Goal: Find specific page/section

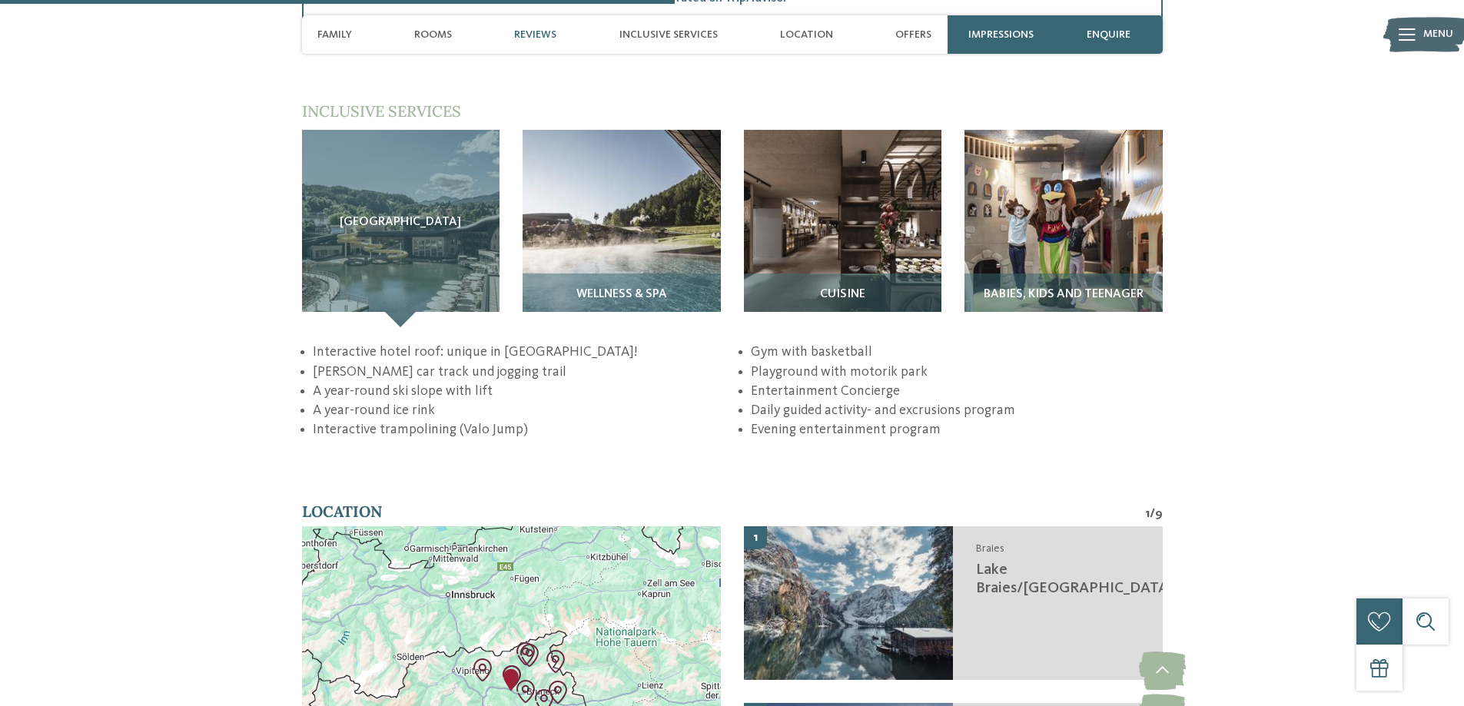
scroll to position [2306, 0]
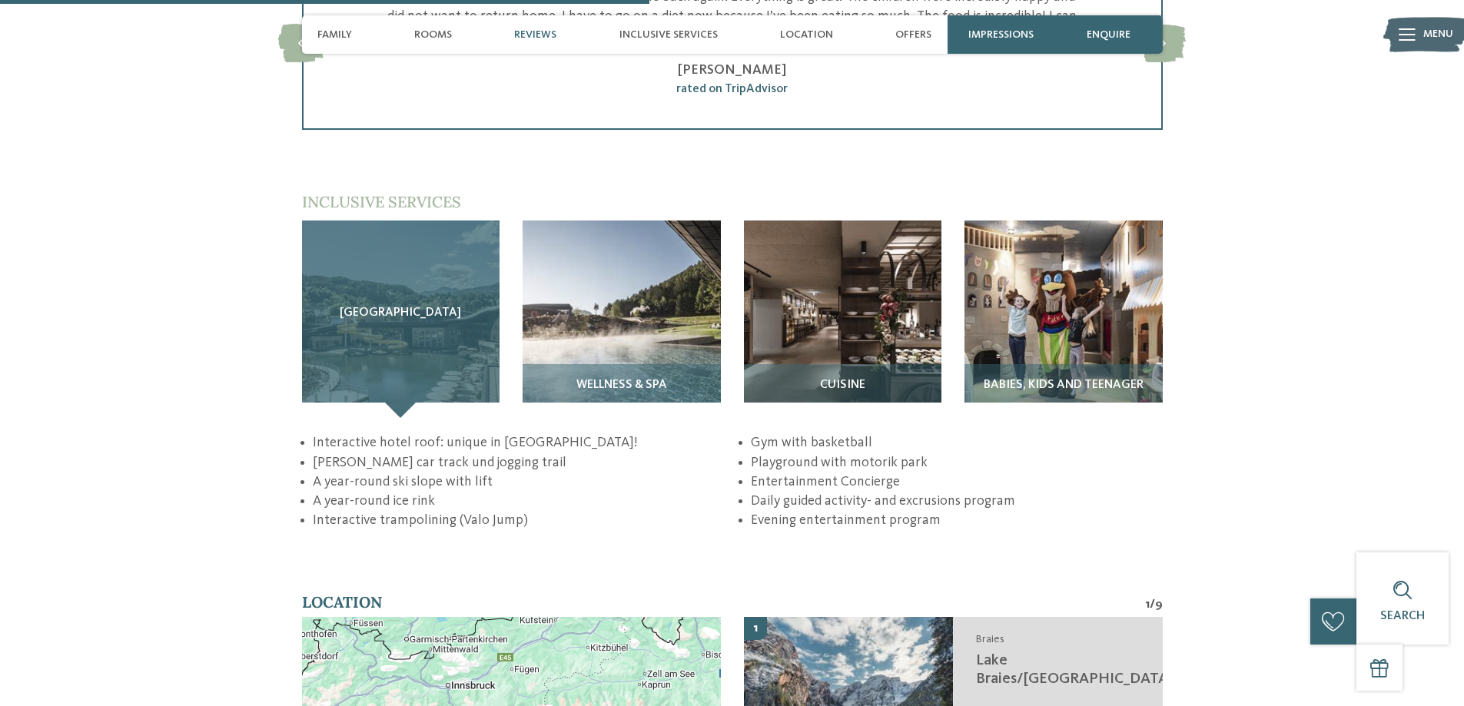
click at [410, 306] on div "[GEOGRAPHIC_DATA]" at bounding box center [401, 320] width 198 height 198
click at [464, 354] on div "[GEOGRAPHIC_DATA]" at bounding box center [401, 320] width 198 height 198
click at [381, 243] on div "[GEOGRAPHIC_DATA]" at bounding box center [401, 320] width 198 height 198
click at [437, 338] on div "[GEOGRAPHIC_DATA]" at bounding box center [401, 320] width 198 height 198
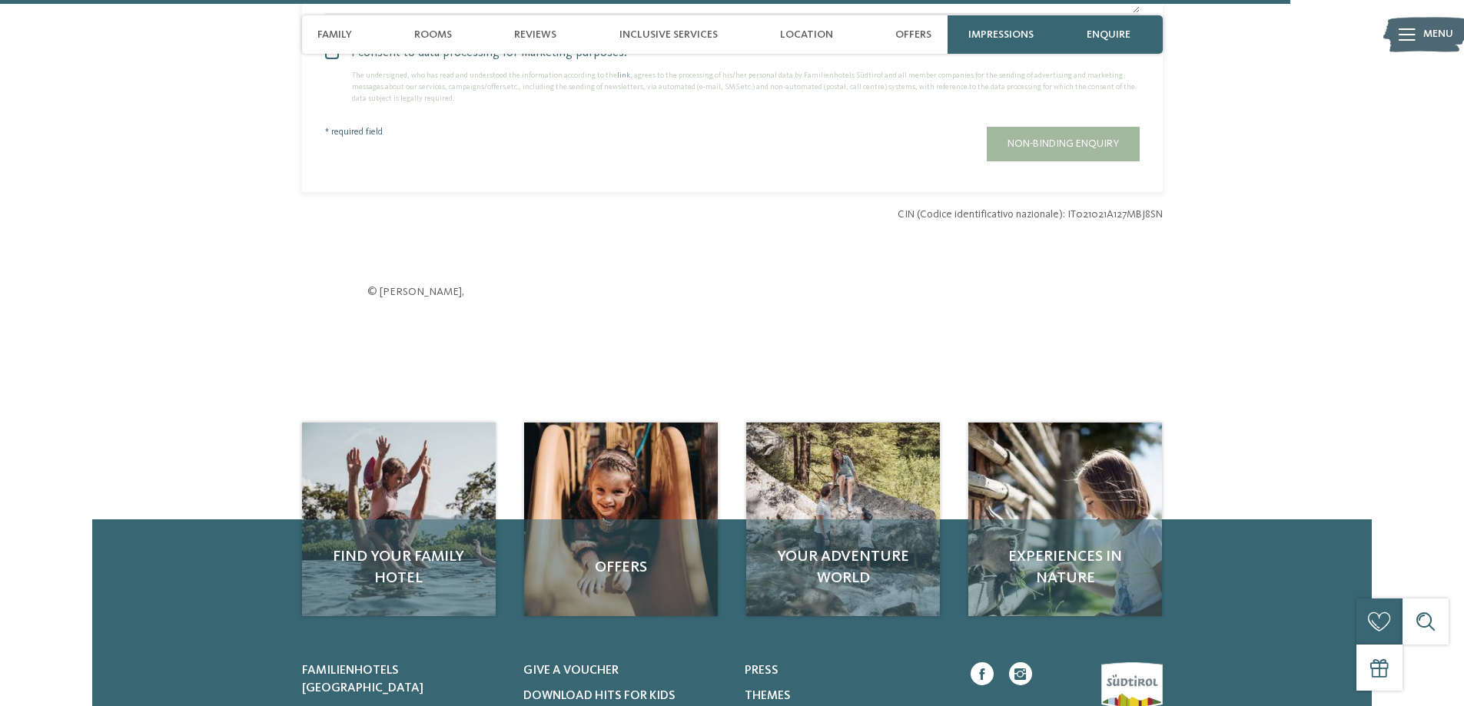
scroll to position [4919, 0]
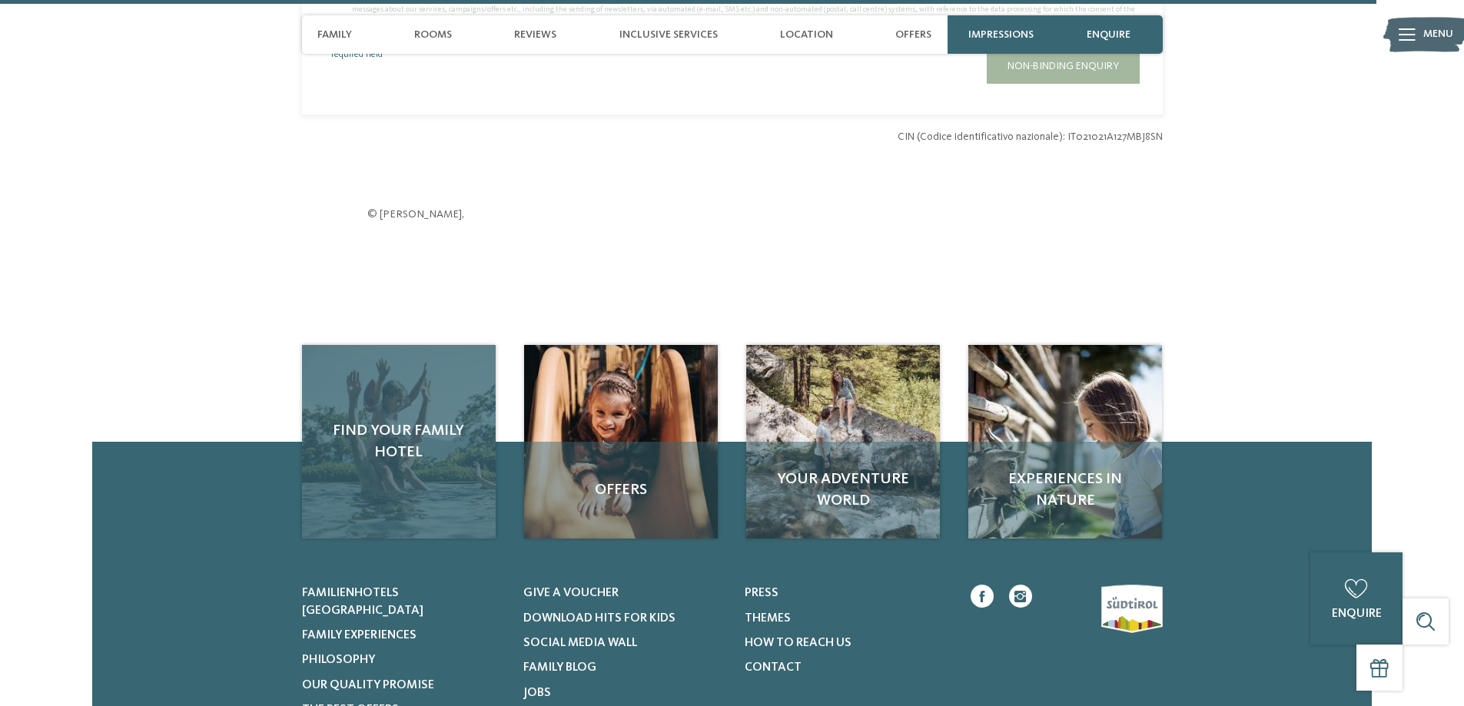
click at [443, 447] on div "Find your family hotel" at bounding box center [399, 442] width 194 height 194
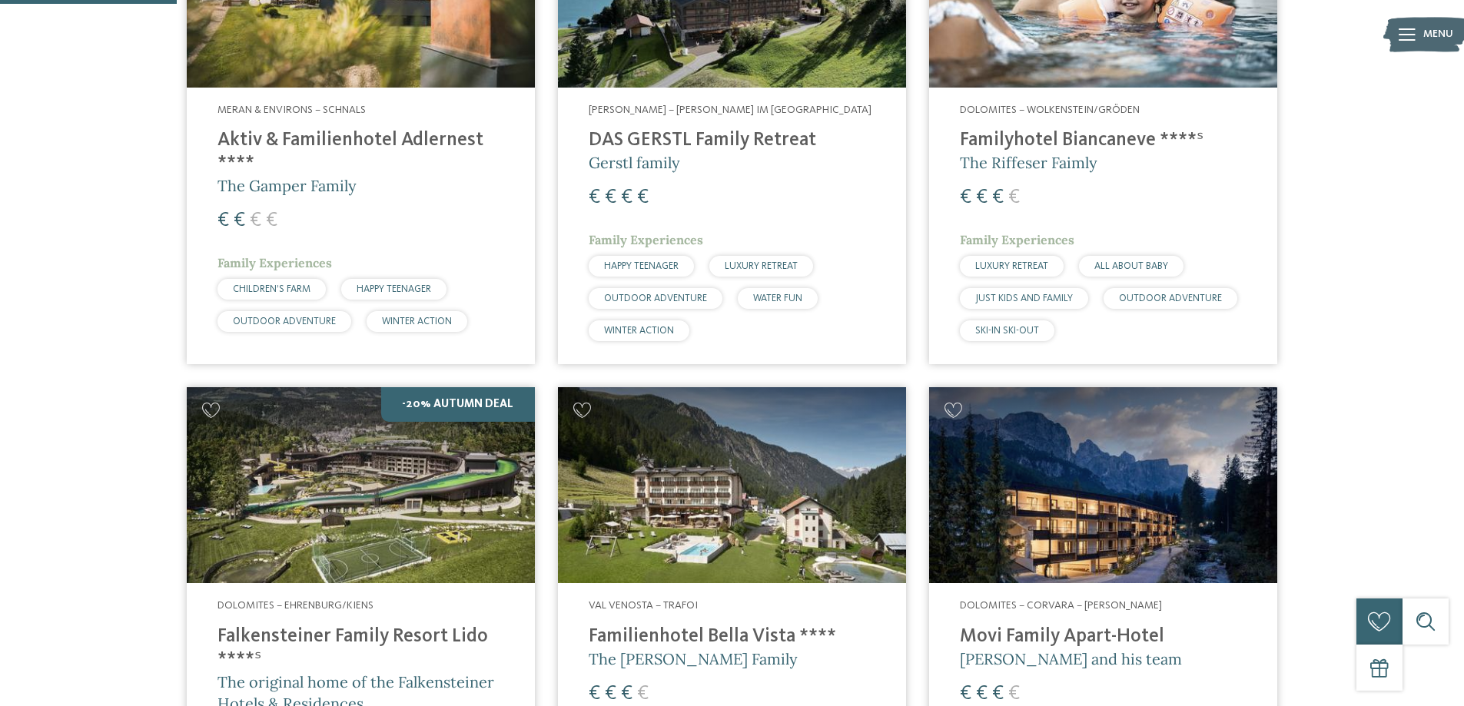
scroll to position [922, 0]
